Goal: Task Accomplishment & Management: Complete application form

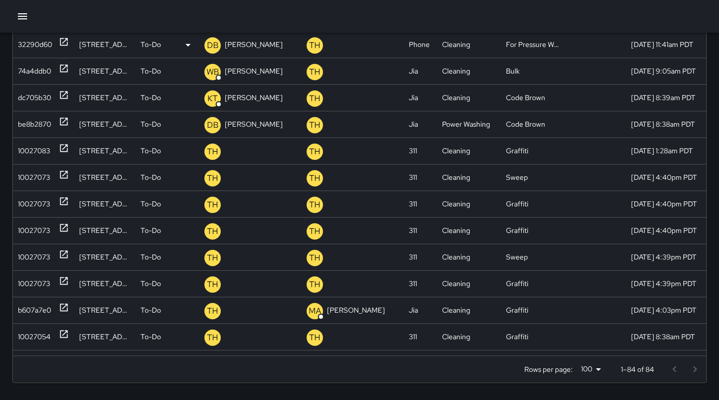
click at [28, 50] on div "32290d60" at bounding box center [35, 45] width 34 height 26
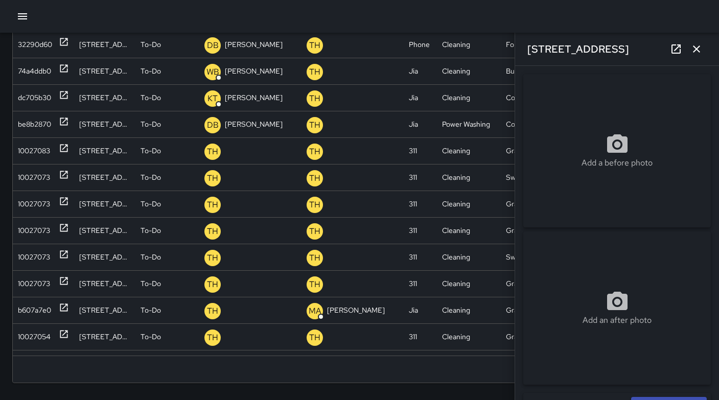
click at [694, 51] on icon "button" at bounding box center [696, 48] width 7 height 7
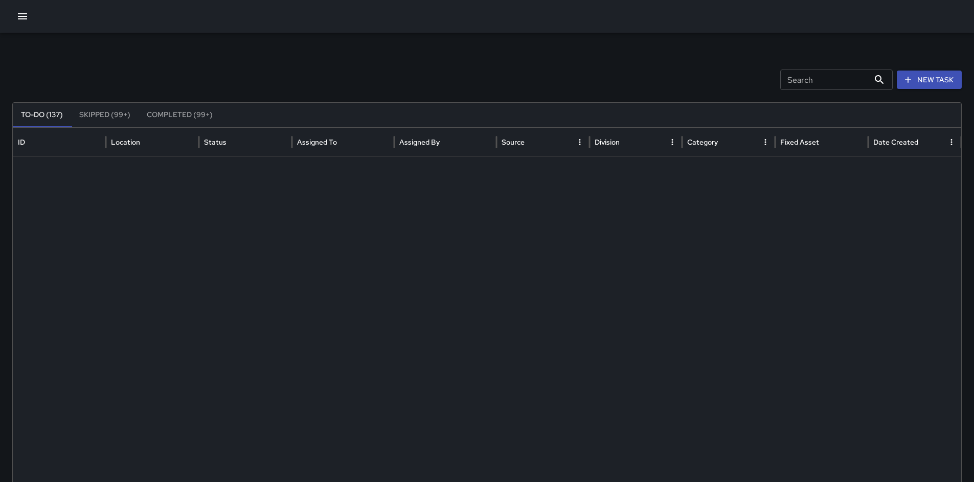
scroll to position [2104, 0]
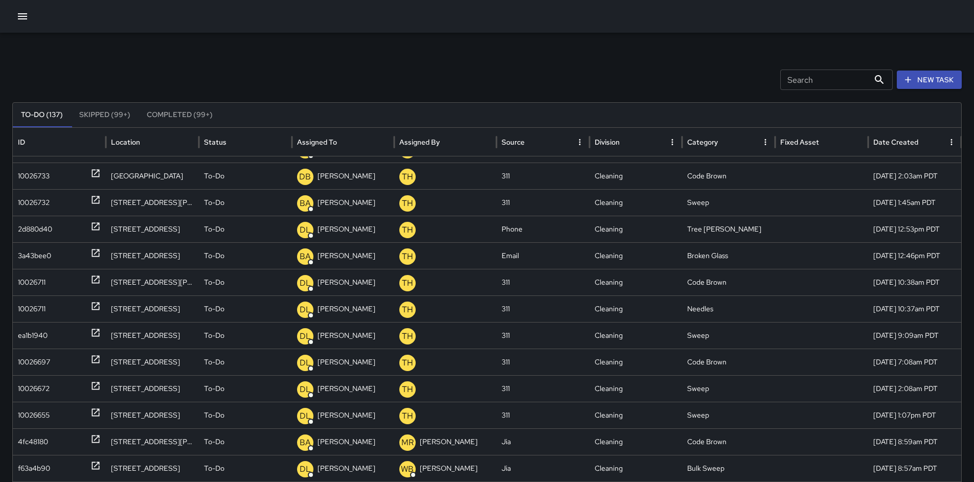
click at [908, 77] on button "New Task" at bounding box center [928, 80] width 65 height 19
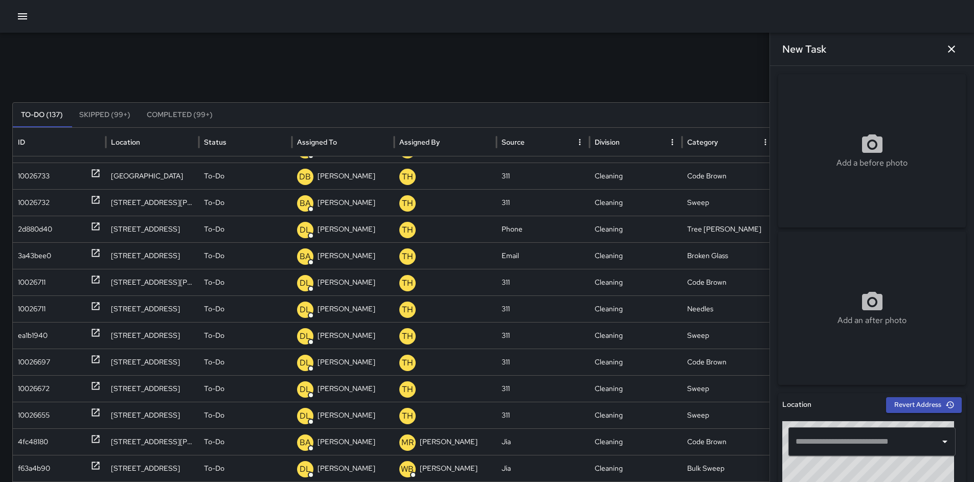
click at [803, 440] on input "text" at bounding box center [864, 441] width 143 height 19
type input "*"
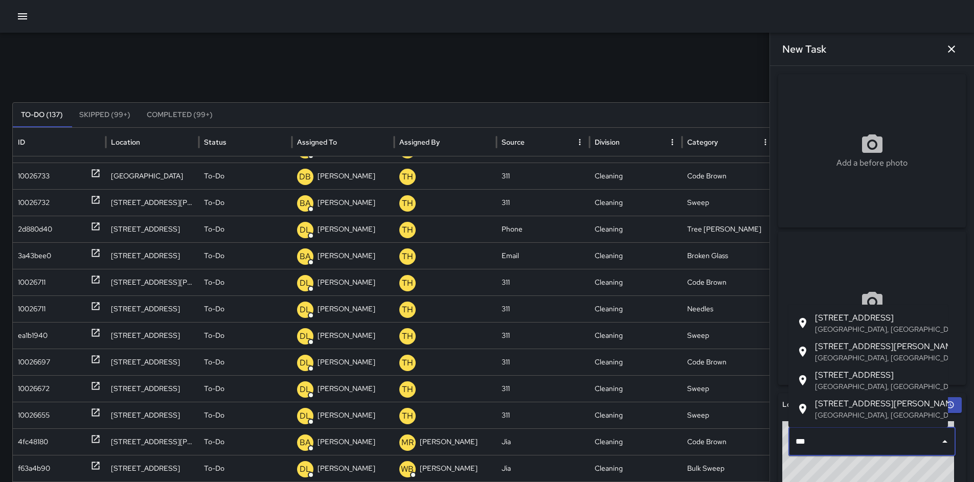
click at [850, 358] on p "San Francisco, CA, USA" at bounding box center [877, 358] width 125 height 10
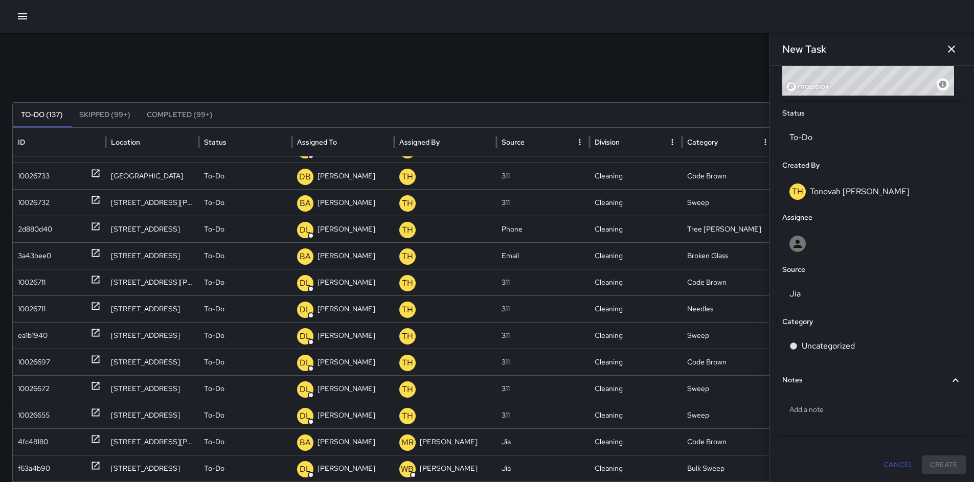
scroll to position [370, 0]
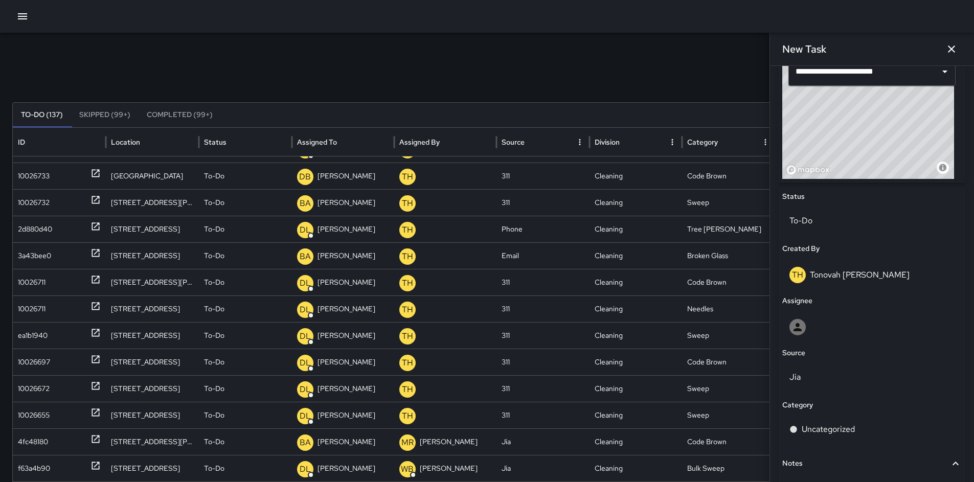
click at [369, 62] on div "Search Search New Task To-Do (137) Skipped (99+) Completed (99+) ID Location St…" at bounding box center [487, 323] width 974 height 580
click at [900, 73] on input "**********" at bounding box center [857, 71] width 129 height 19
click at [898, 75] on input "**********" at bounding box center [857, 71] width 129 height 19
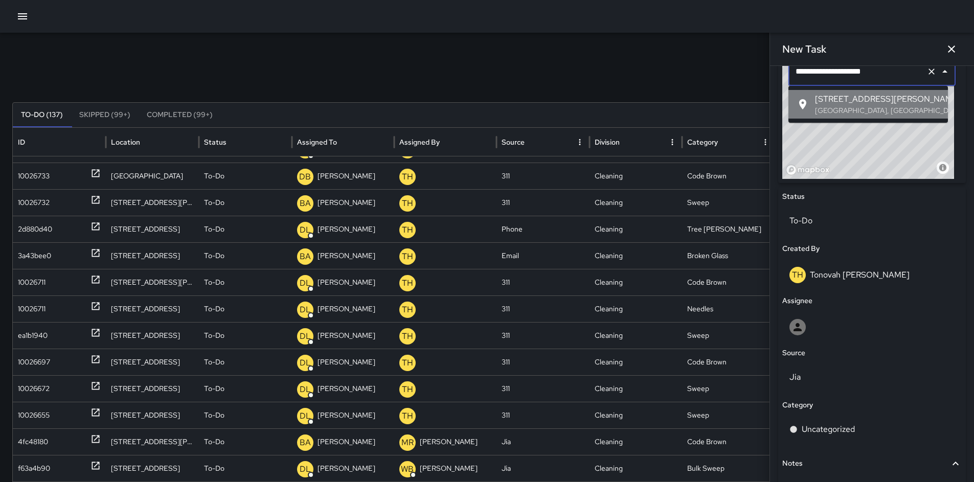
click at [900, 95] on span "[STREET_ADDRESS][PERSON_NAME]" at bounding box center [877, 99] width 125 height 12
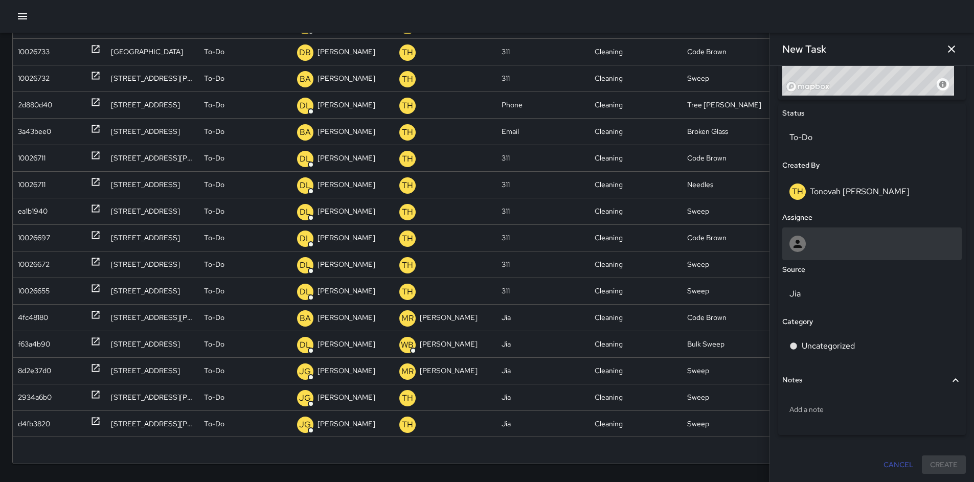
scroll to position [131, 0]
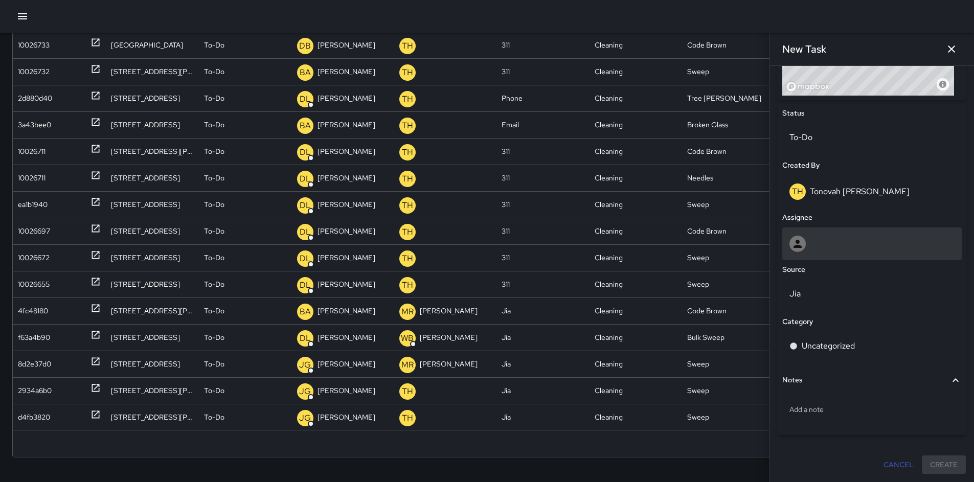
type input "**********"
click at [816, 246] on div at bounding box center [871, 244] width 165 height 16
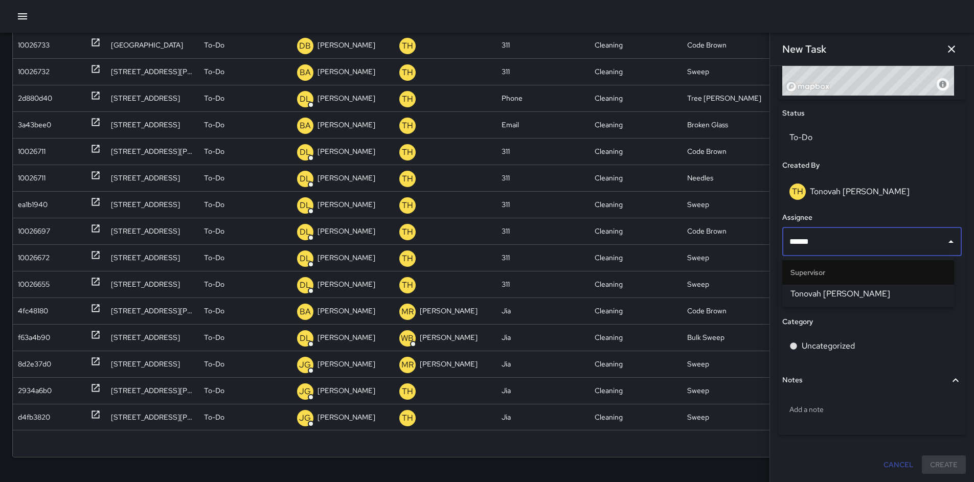
type input "*******"
click at [799, 297] on span "Tonovah [PERSON_NAME]" at bounding box center [867, 294] width 155 height 12
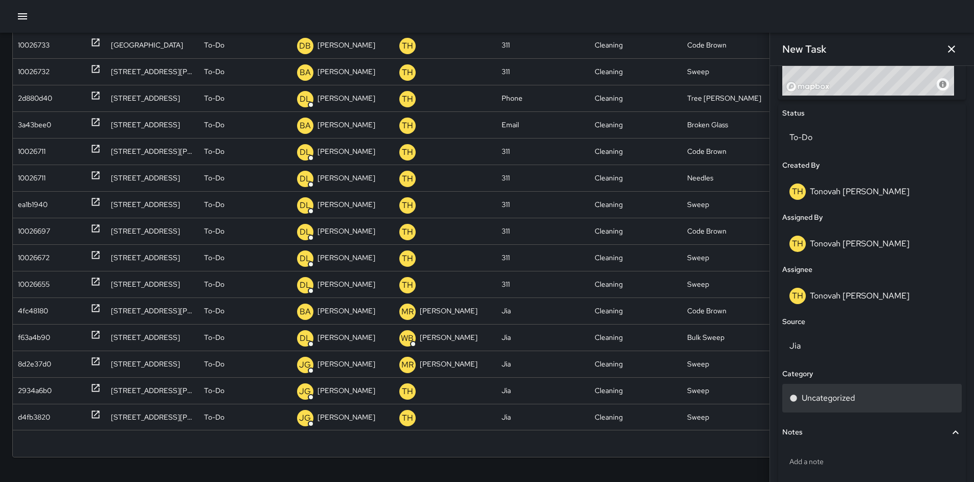
click at [834, 400] on p "Uncategorized" at bounding box center [827, 398] width 53 height 12
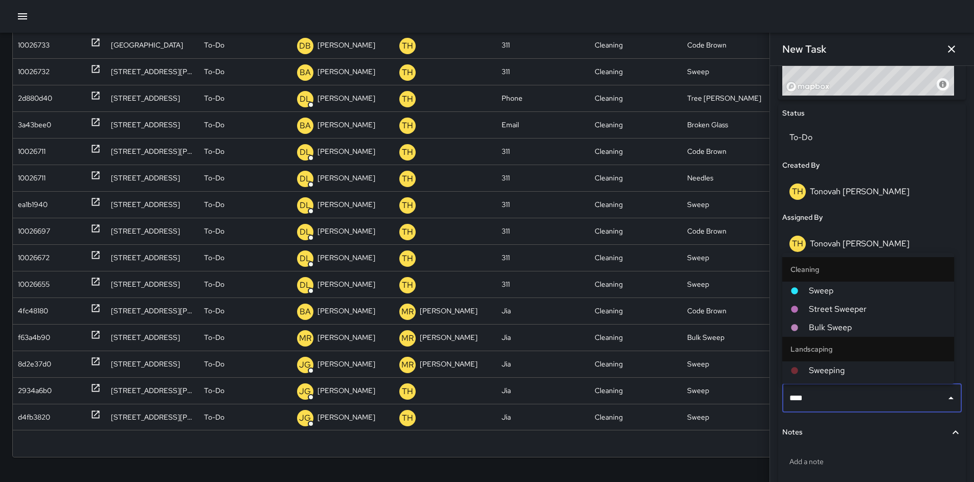
type input "*****"
click at [849, 290] on span "Sweep" at bounding box center [876, 291] width 137 height 12
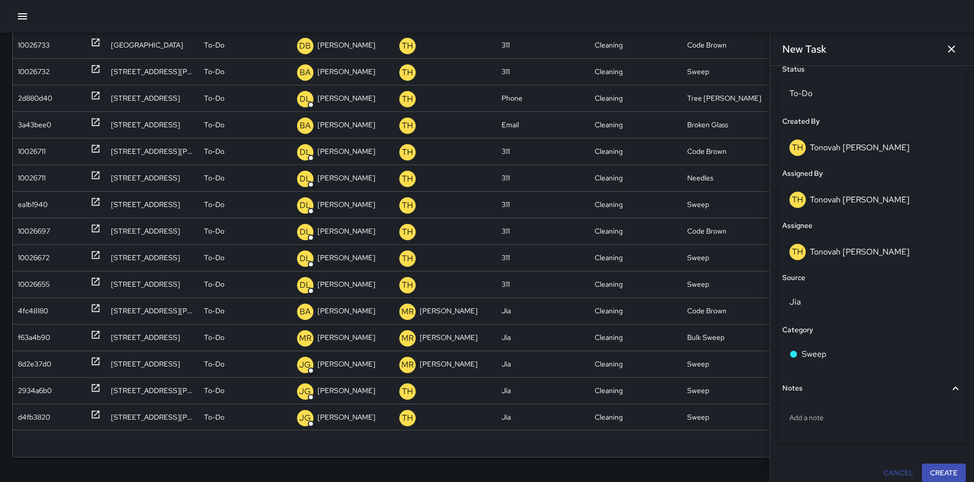
scroll to position [505, 0]
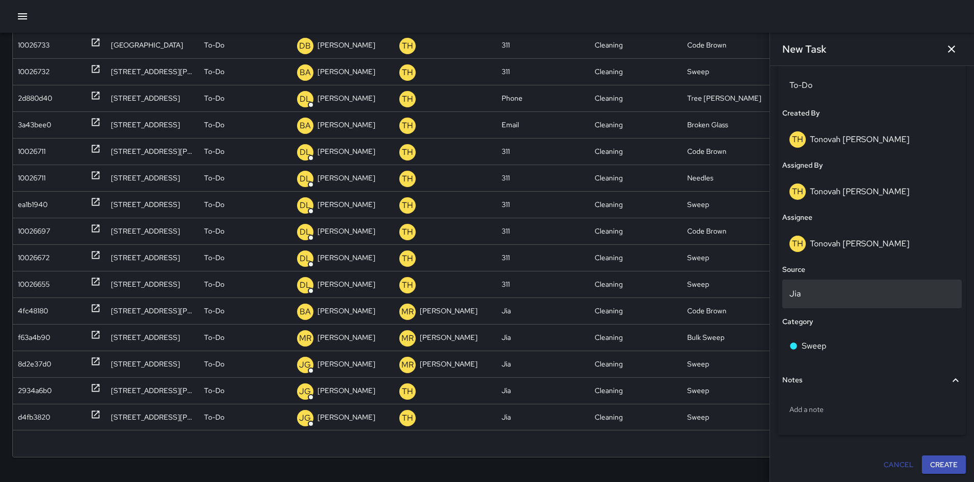
click at [821, 294] on p "Jia" at bounding box center [871, 294] width 165 height 12
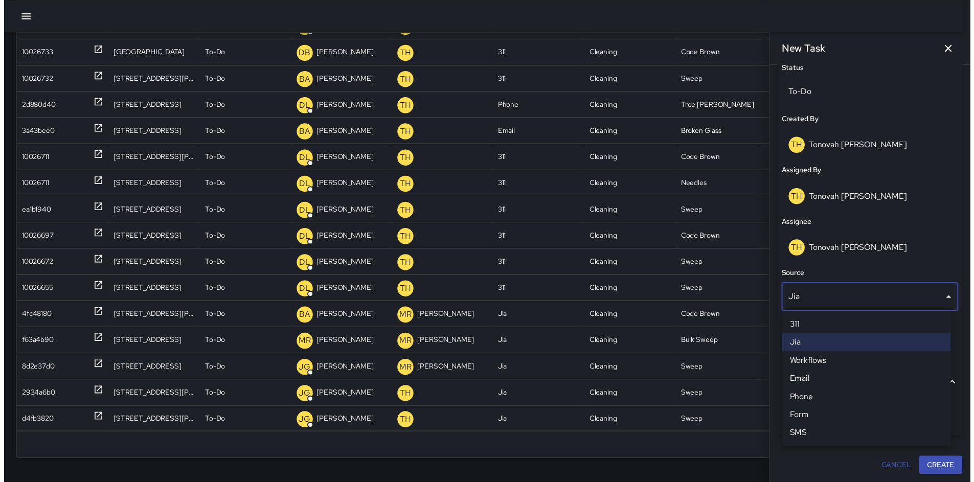
scroll to position [498, 0]
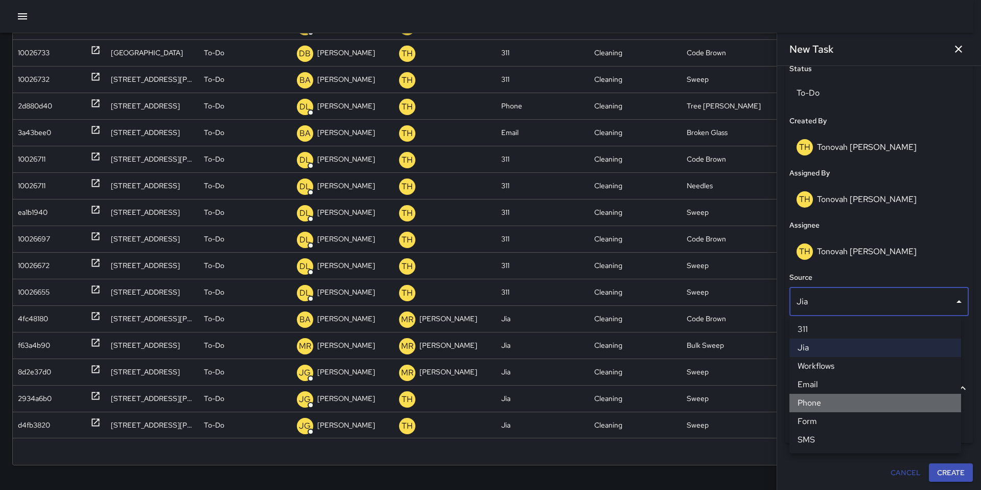
click at [817, 403] on li "Phone" at bounding box center [876, 403] width 172 height 18
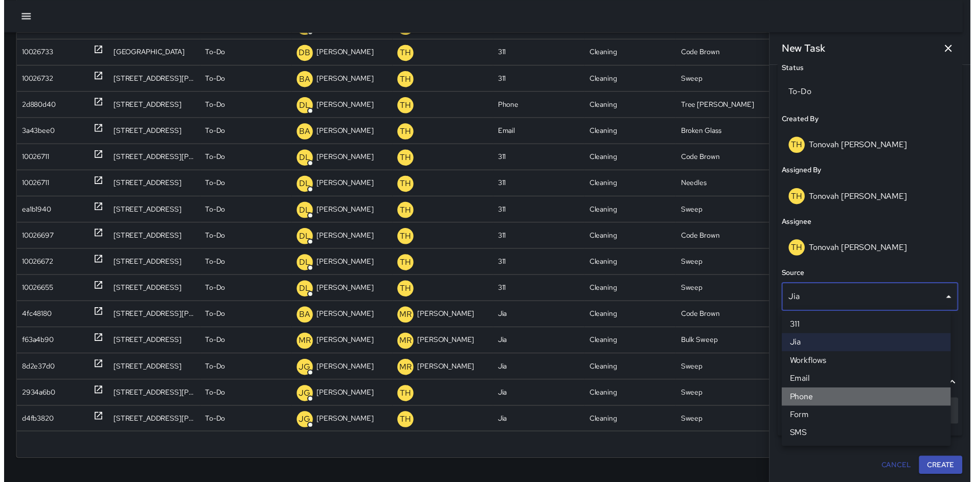
scroll to position [505, 0]
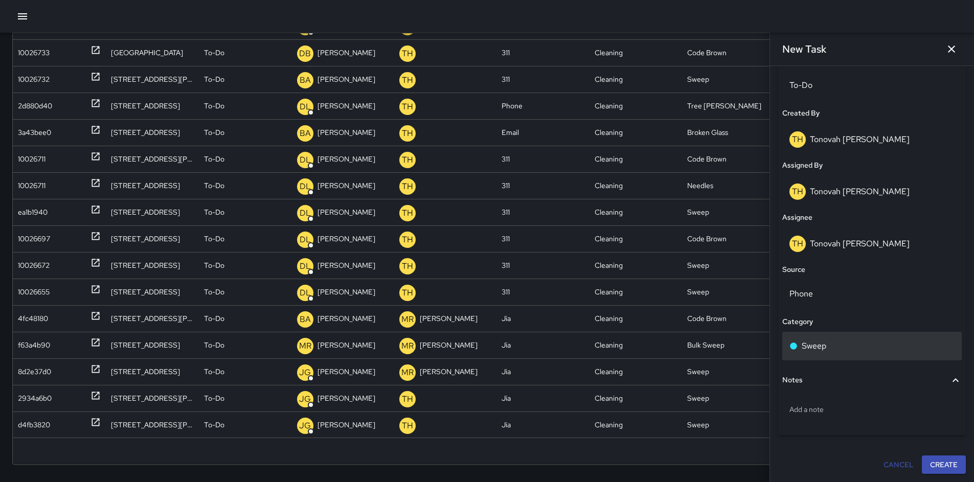
click at [826, 347] on div "Sweep" at bounding box center [871, 346] width 165 height 12
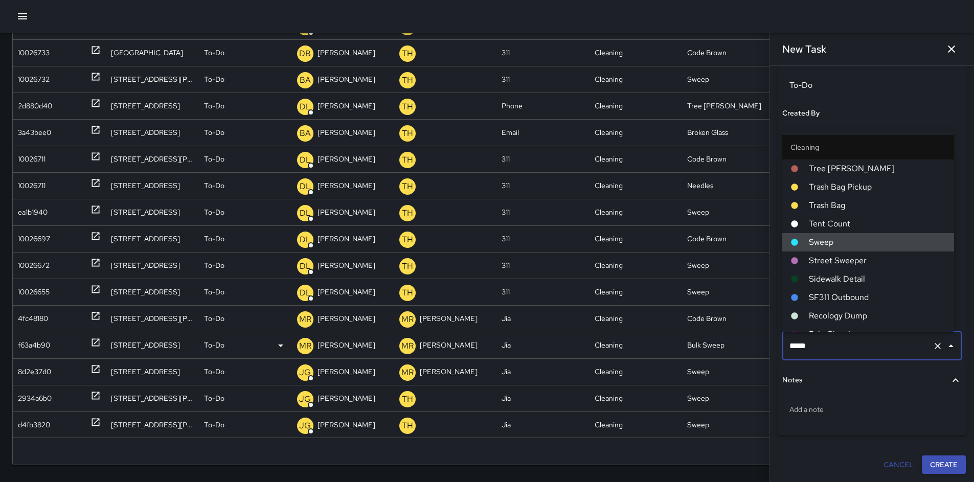
drag, startPoint x: 834, startPoint y: 339, endPoint x: 759, endPoint y: 341, distance: 74.6
click at [760, 341] on div "Search Search New Task To-Do (137) Skipped (99+) Completed (99+) ID Location St…" at bounding box center [487, 200] width 974 height 580
drag, startPoint x: 829, startPoint y: 350, endPoint x: 812, endPoint y: 339, distance: 20.2
click at [812, 339] on input "*****" at bounding box center [857, 345] width 142 height 19
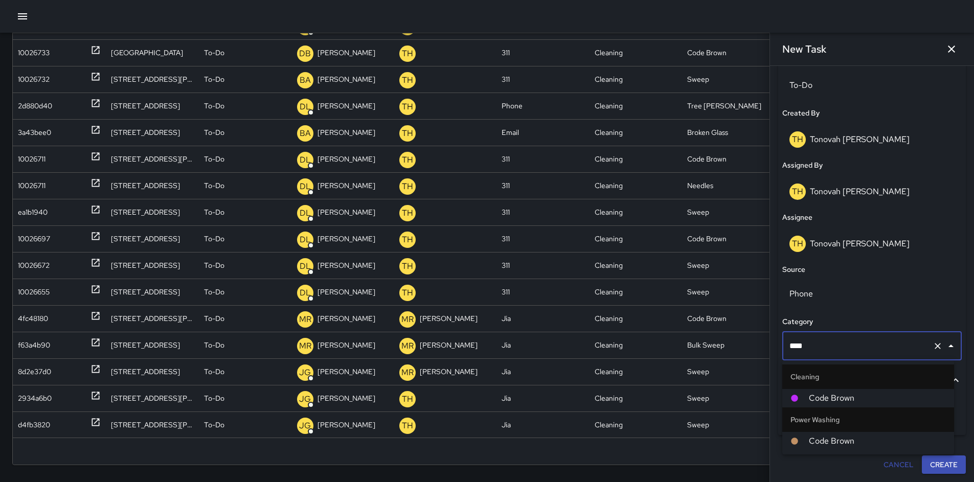
type input "****"
click at [804, 400] on div at bounding box center [799, 398] width 18 height 8
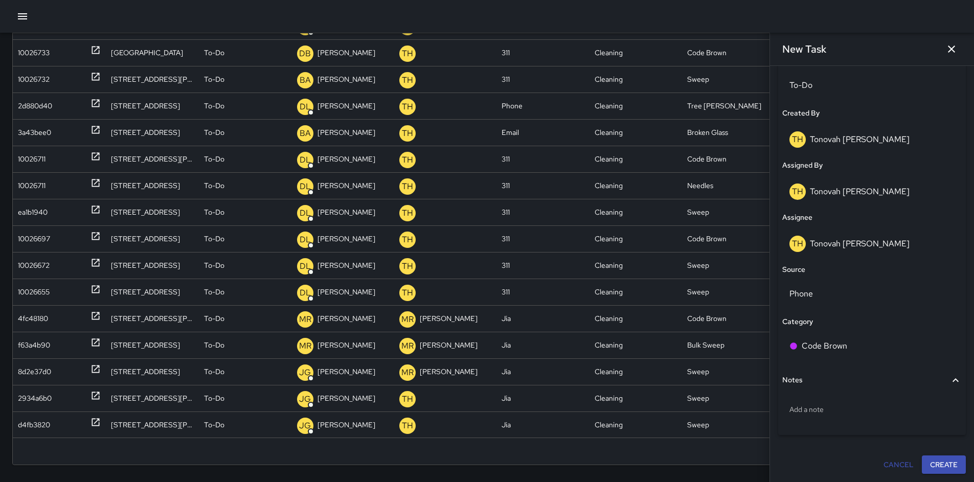
click at [933, 468] on button "Create" at bounding box center [943, 464] width 44 height 19
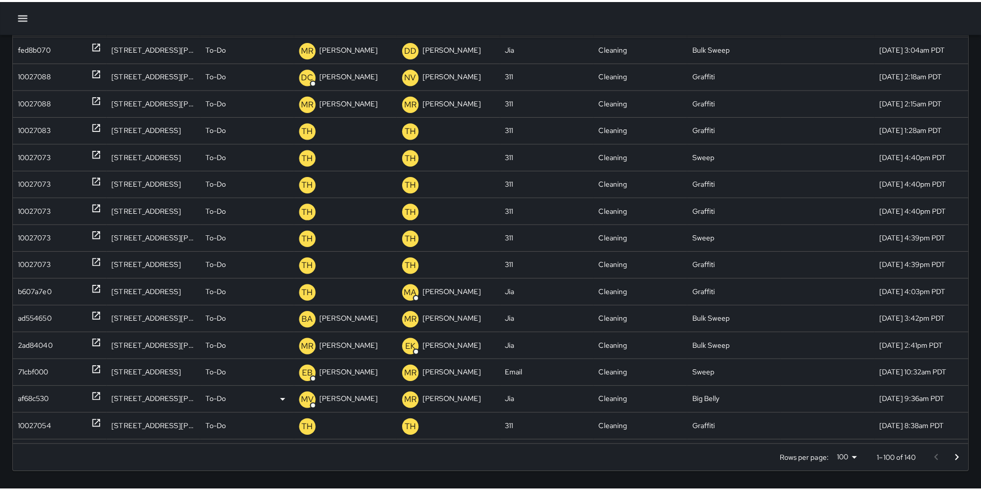
scroll to position [396, 0]
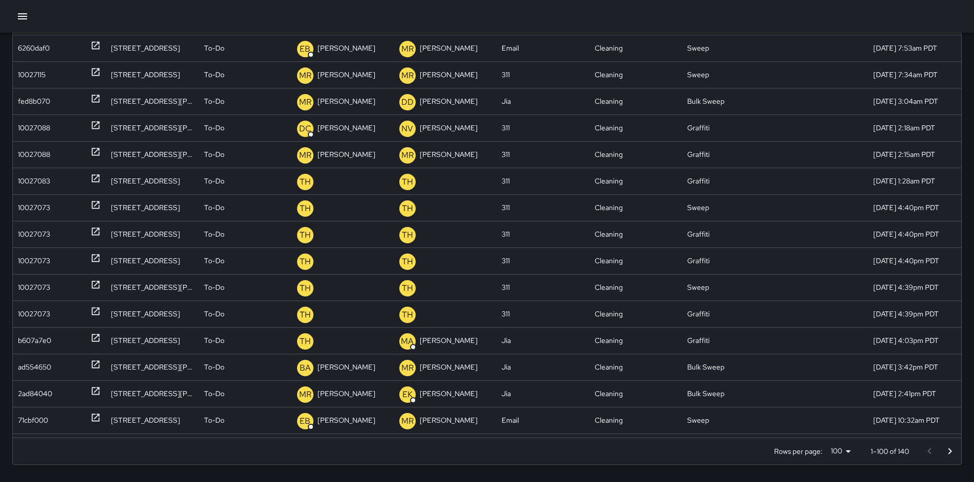
click at [760, 22] on div at bounding box center [487, 16] width 974 height 33
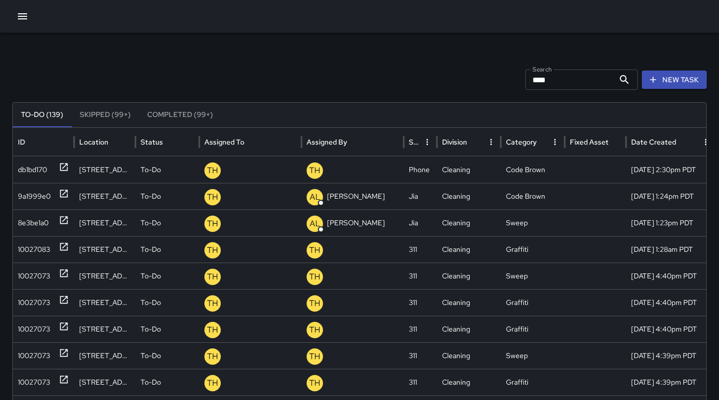
scroll to position [205, 0]
